Goal: Transaction & Acquisition: Purchase product/service

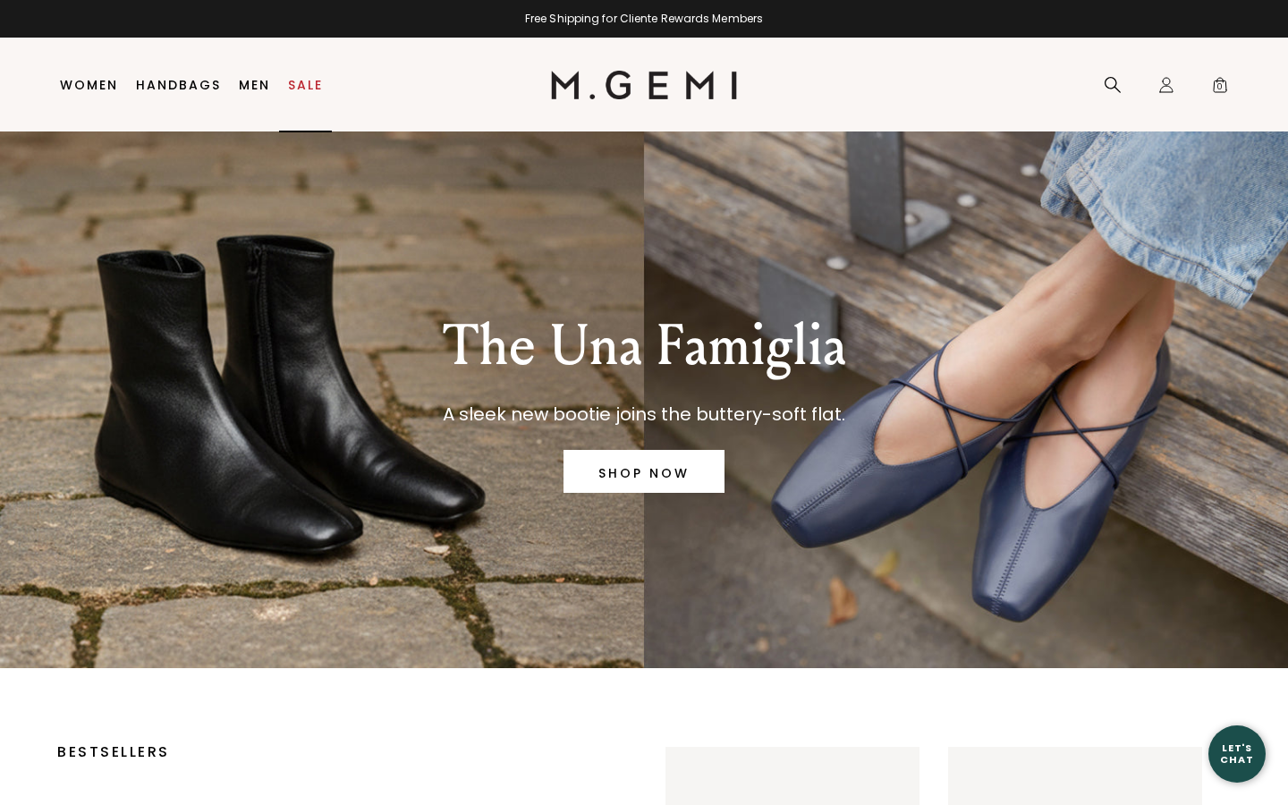
type input "mmirahma@uark.edu"
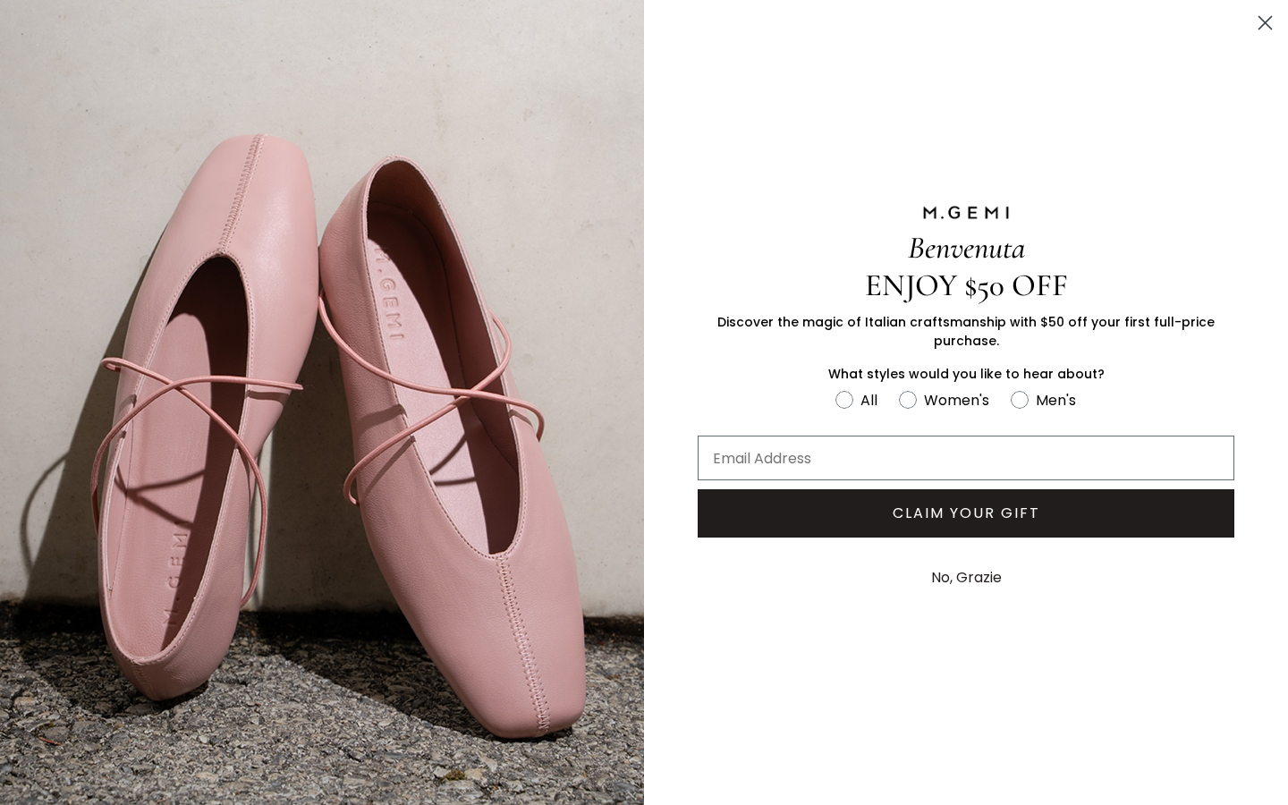
type input "mmirahma@uark.edu"
click at [976, 578] on button "No, Grazie" at bounding box center [966, 578] width 89 height 45
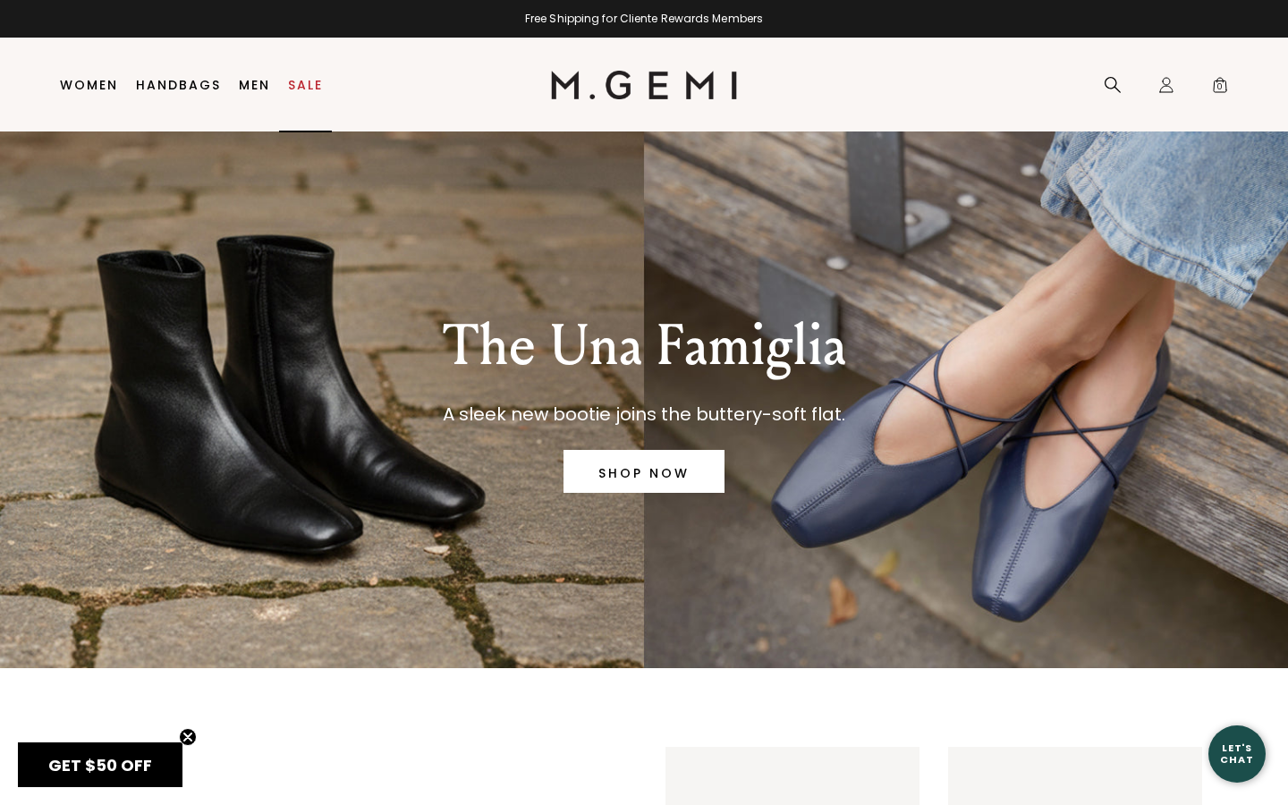
click at [313, 79] on link "Sale" at bounding box center [305, 85] width 35 height 14
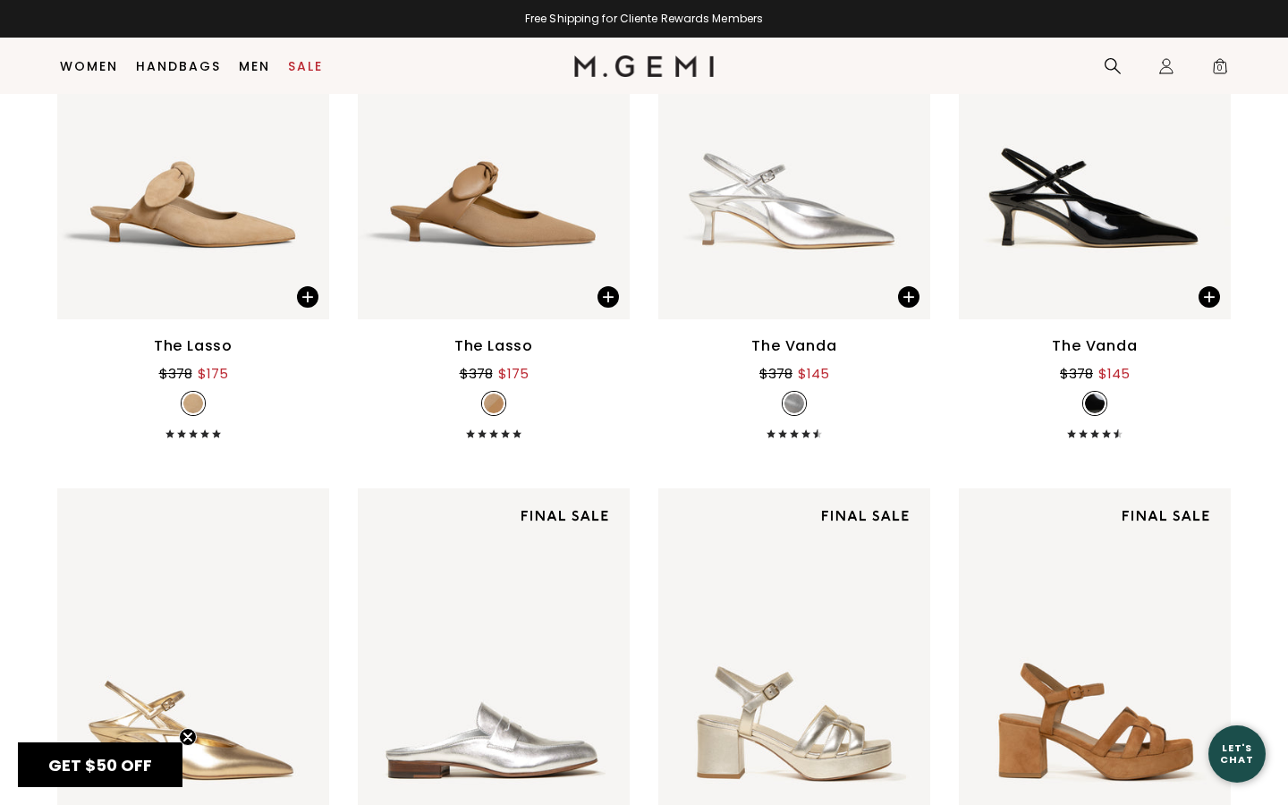
scroll to position [5776, 0]
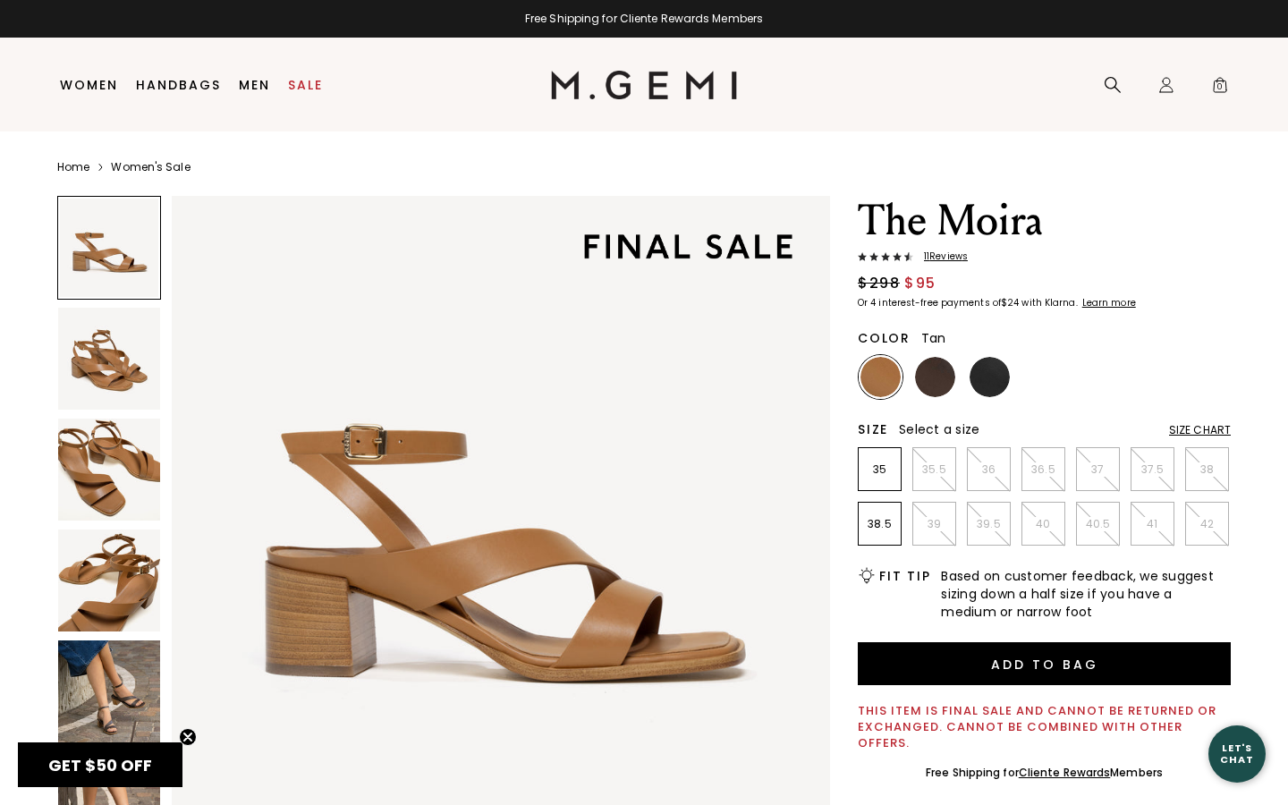
type input "[EMAIL_ADDRESS][DOMAIN_NAME]"
click at [125, 698] on img at bounding box center [109, 692] width 102 height 102
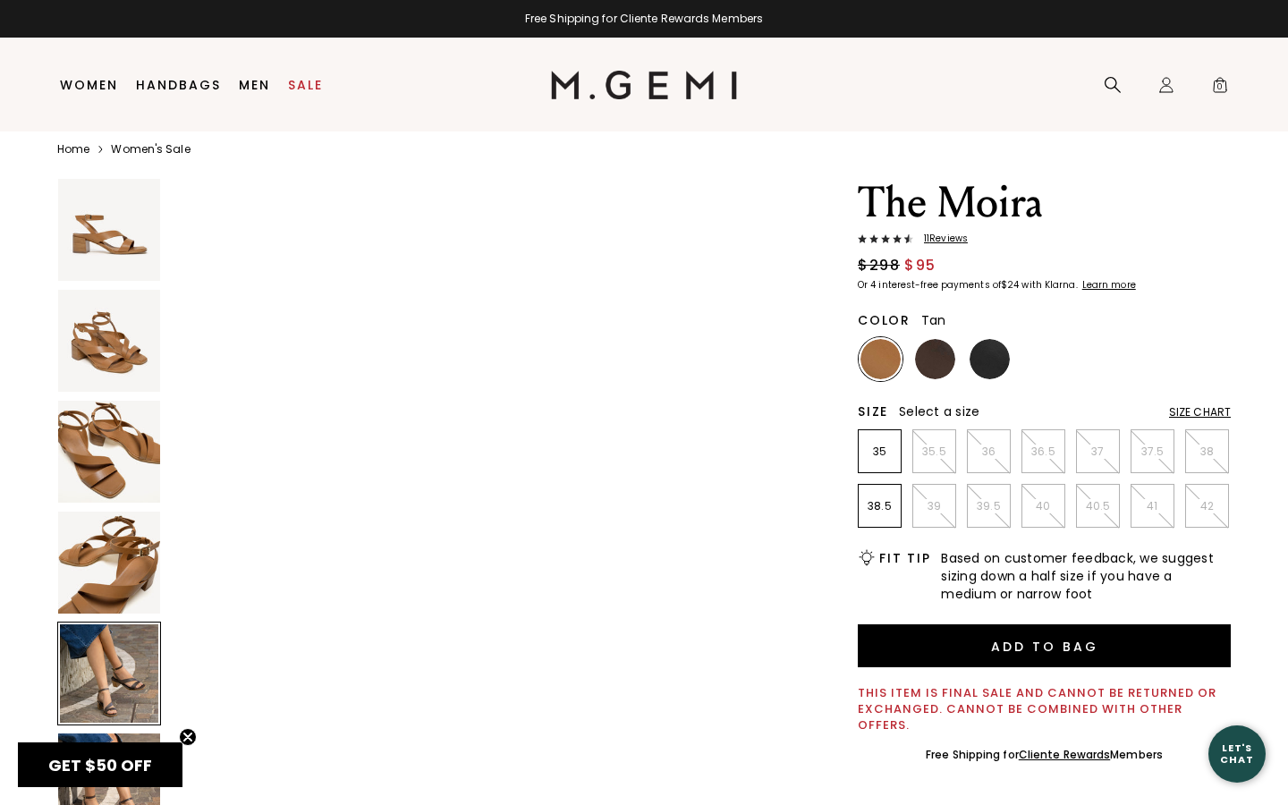
scroll to position [20, 0]
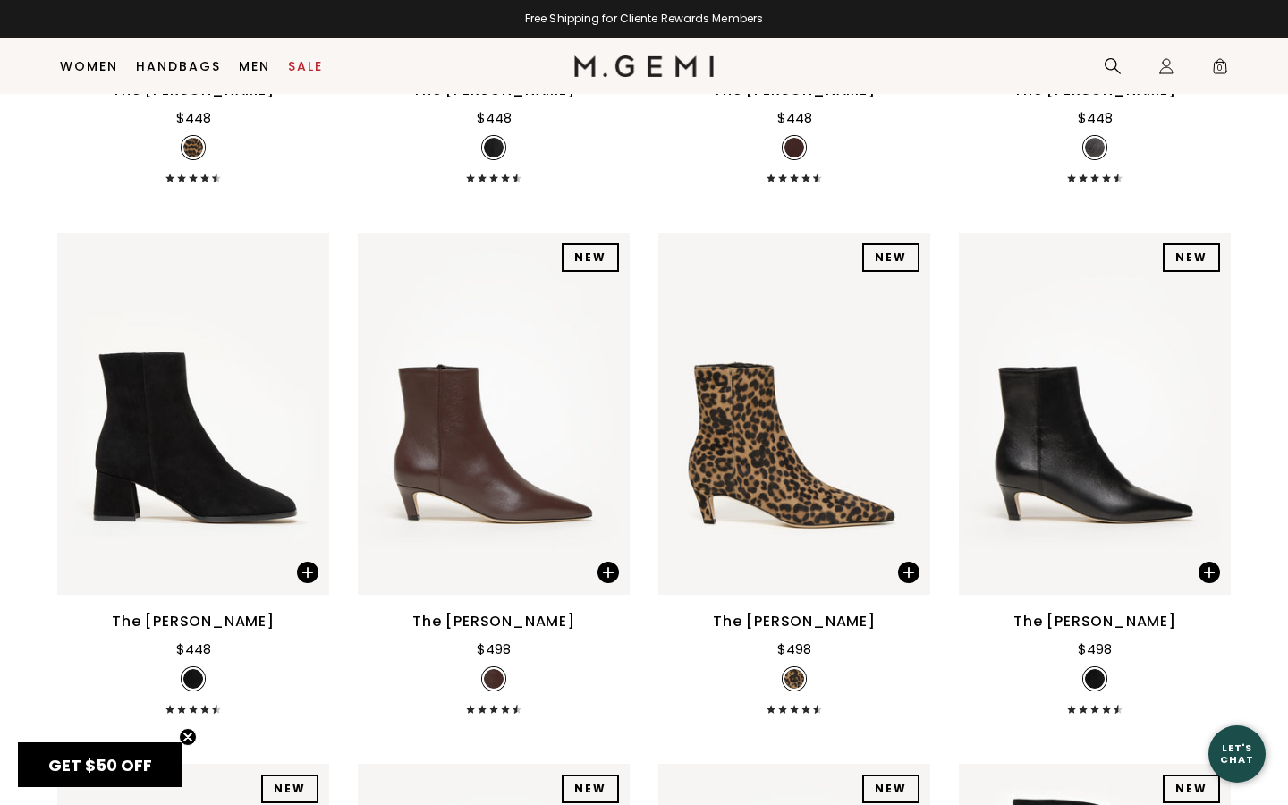
scroll to position [1305, 0]
